Goal: Transaction & Acquisition: Purchase product/service

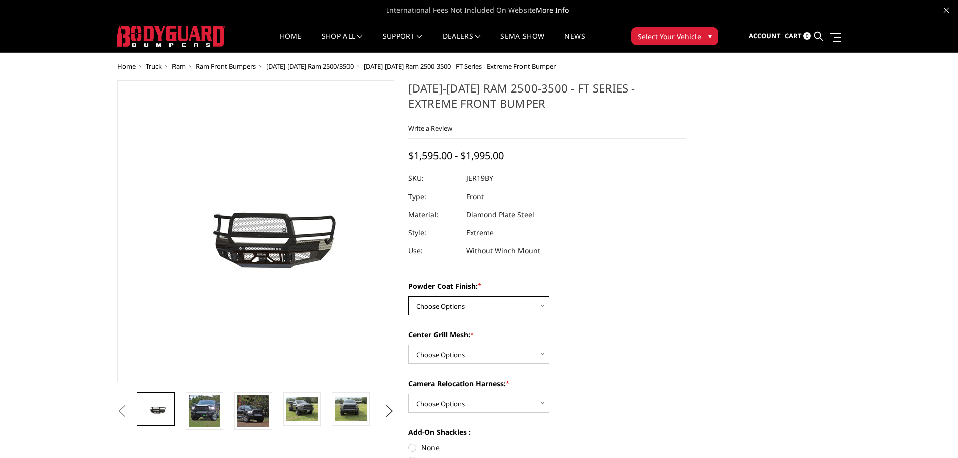
click at [542, 305] on select "Choose Options Bare Metal Gloss Black Powder Coat Textured Black Powder Coat" at bounding box center [479, 305] width 141 height 19
select select "3216"
click at [409, 296] on select "Choose Options Bare Metal Gloss Black Powder Coat Textured Black Powder Coat" at bounding box center [479, 305] width 141 height 19
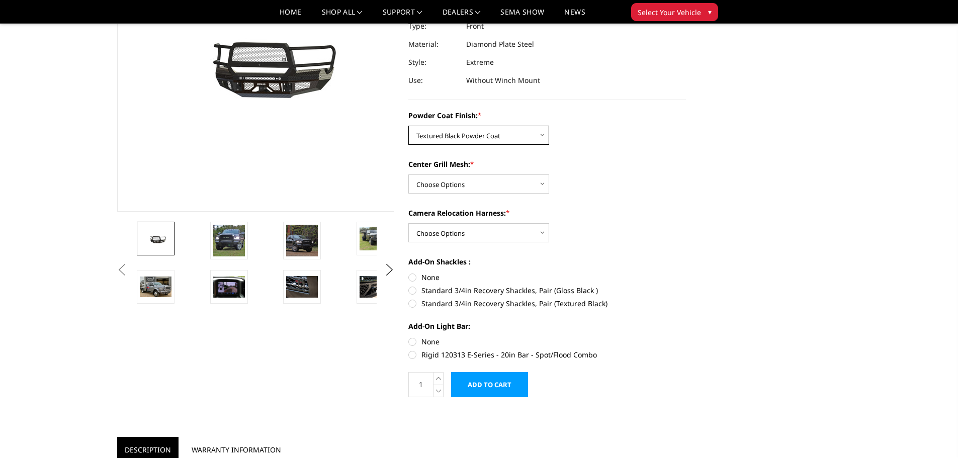
scroll to position [151, 0]
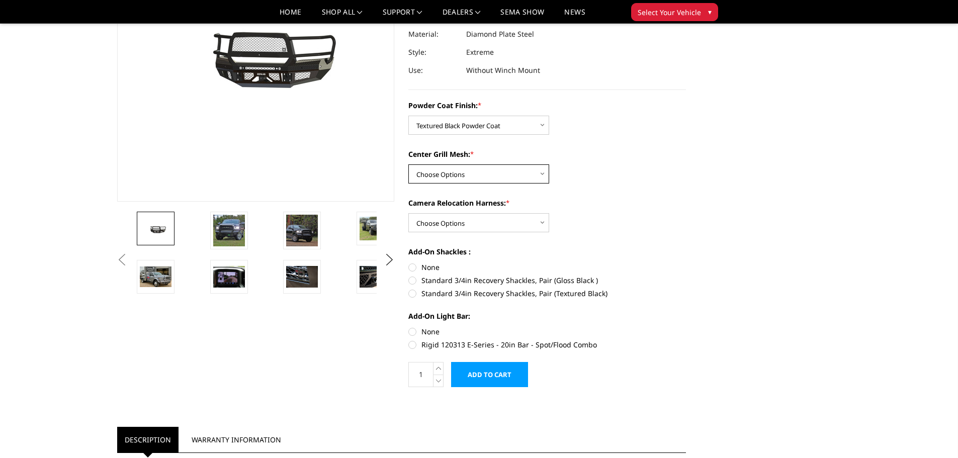
click at [541, 175] on select "Choose Options WITH Expanded Metal in Center Grill WITHOUT Expanded Metal in Ce…" at bounding box center [479, 174] width 141 height 19
select select "3218"
click at [409, 165] on select "Choose Options WITH Expanded Metal in Center Grill WITHOUT Expanded Metal in Ce…" at bounding box center [479, 174] width 141 height 19
click at [542, 222] on select "Choose Options WITH Camera Relocation Harness WITHOUT Camera Relocation Harness" at bounding box center [479, 222] width 141 height 19
select select "3219"
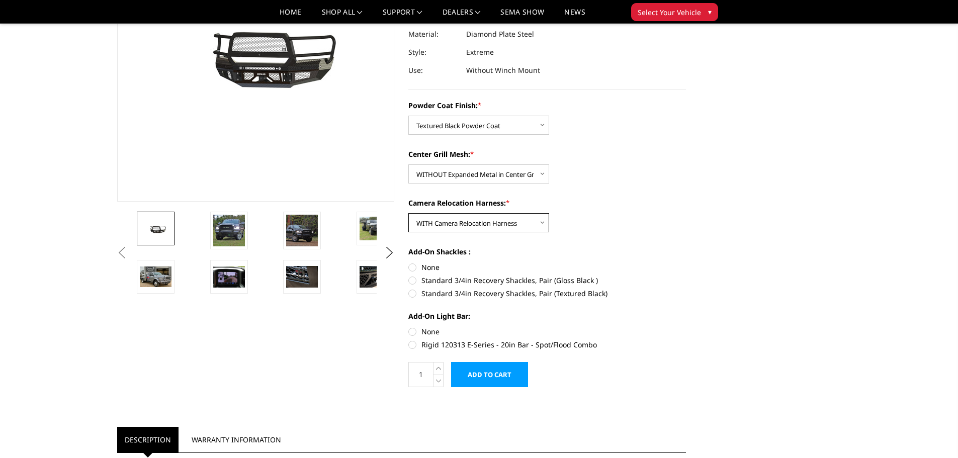
click at [409, 213] on select "Choose Options WITH Camera Relocation Harness WITHOUT Camera Relocation Harness" at bounding box center [479, 222] width 141 height 19
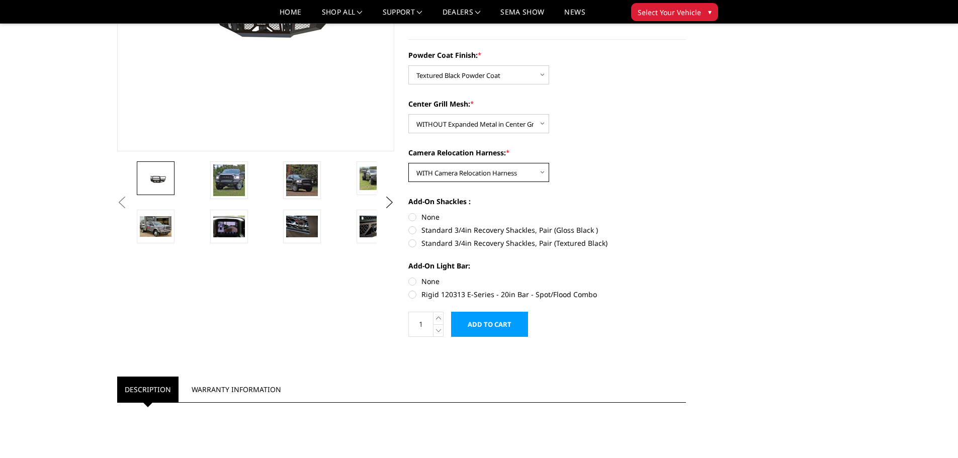
scroll to position [252, 0]
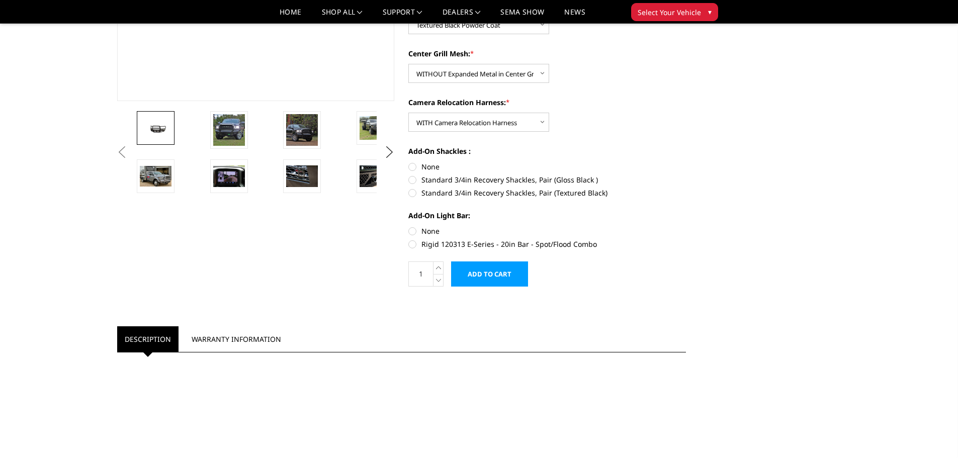
click at [413, 243] on label "Rigid 120313 E-Series - 20in Bar - Spot/Flood Combo" at bounding box center [548, 244] width 278 height 11
click at [686, 226] on input "Rigid 120313 E-Series - 20in Bar - Spot/Flood Combo" at bounding box center [686, 226] width 1 height 1
radio input "true"
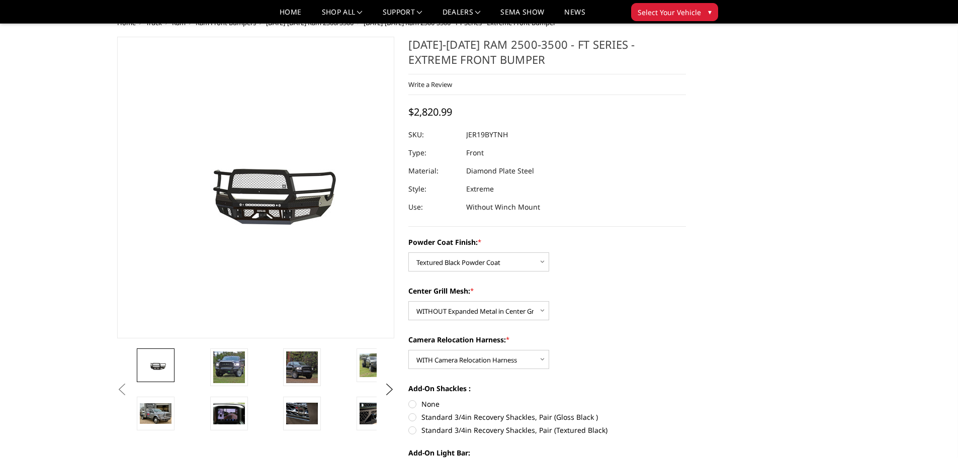
scroll to position [0, 0]
